Goal: Check status: Check status

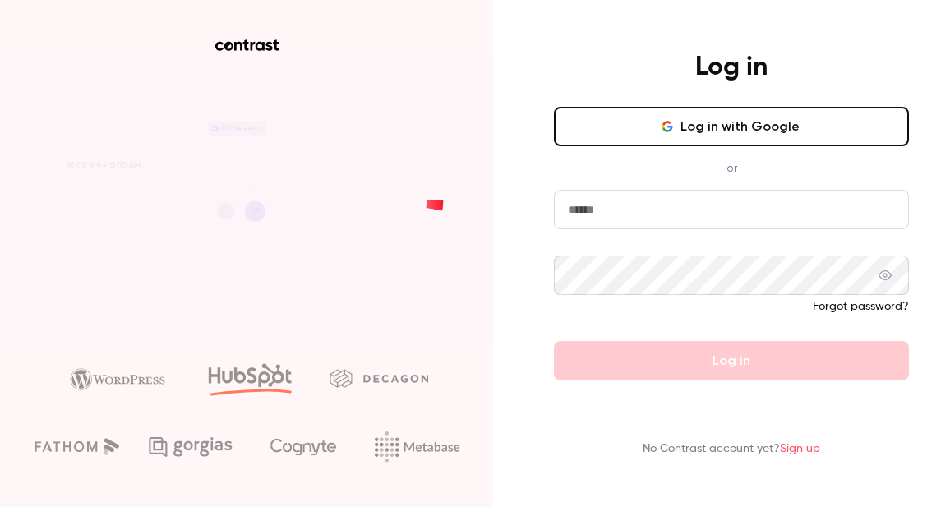
click at [594, 204] on input "email" at bounding box center [731, 209] width 355 height 39
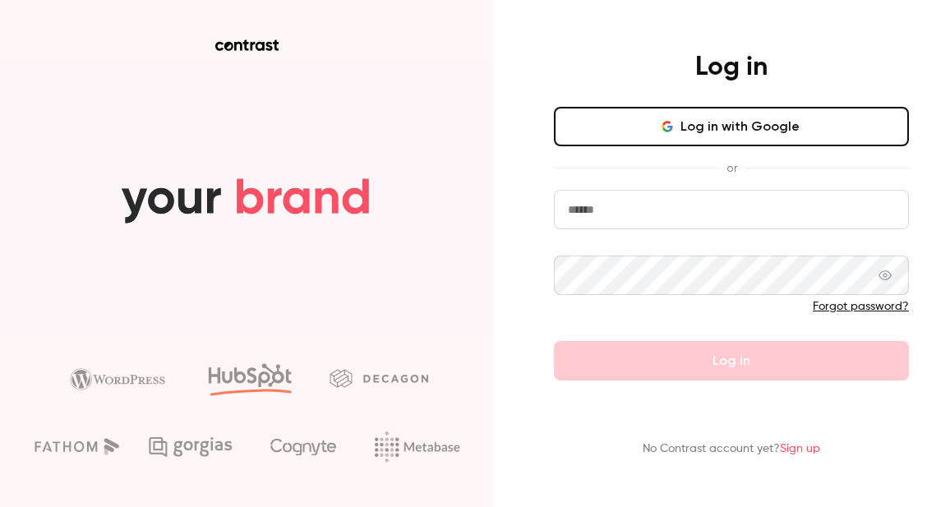
type input "**********"
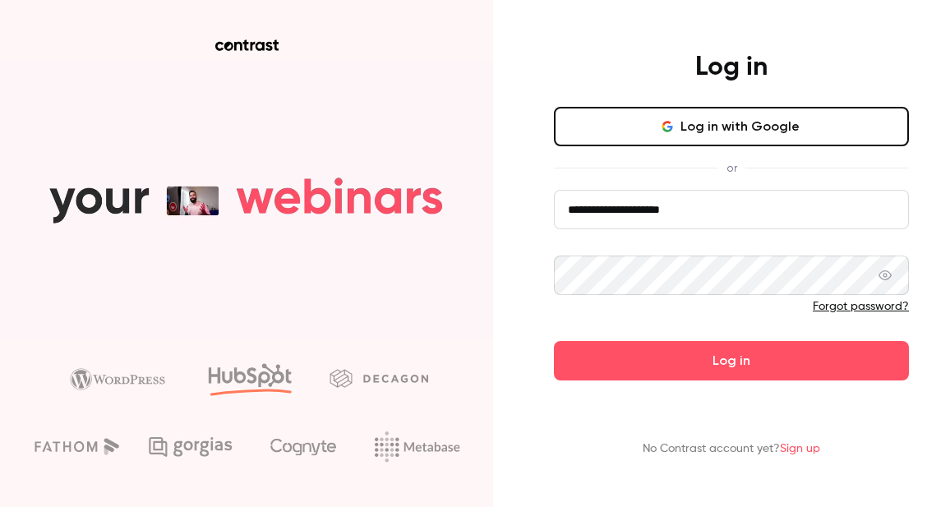
click at [554, 341] on button "Log in" at bounding box center [731, 360] width 355 height 39
